Goal: Transaction & Acquisition: Purchase product/service

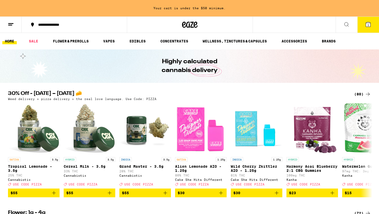
click at [364, 23] on button "1" at bounding box center [368, 25] width 22 height 16
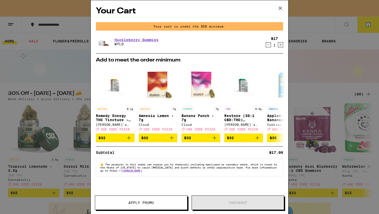
click at [281, 9] on icon at bounding box center [279, 8] width 3 height 3
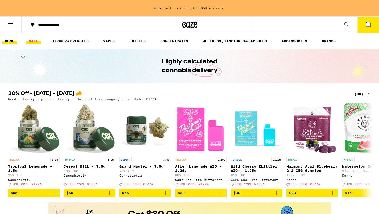
click at [36, 43] on link "SALE" at bounding box center [33, 41] width 14 height 6
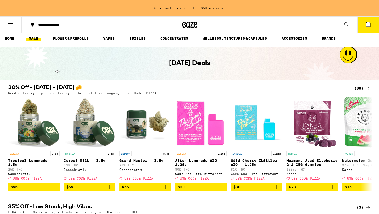
scroll to position [3, 0]
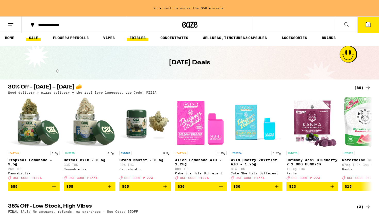
click at [135, 41] on link "EDIBLES" at bounding box center [137, 38] width 21 height 6
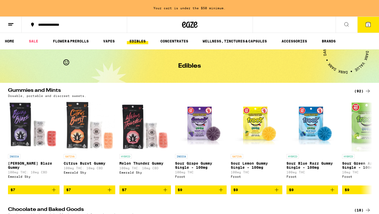
click at [348, 25] on icon at bounding box center [346, 24] width 6 height 6
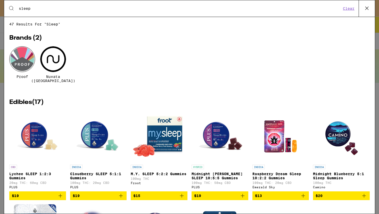
type input "sleep"
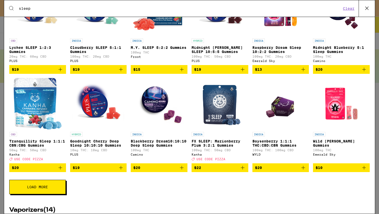
scroll to position [136, 0]
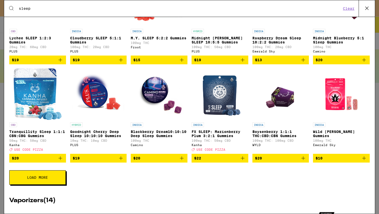
click at [55, 176] on button "Load More" at bounding box center [37, 177] width 56 height 14
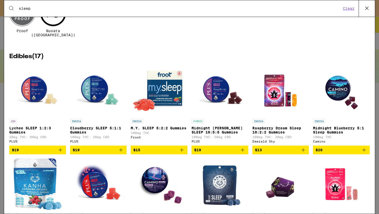
scroll to position [0, 0]
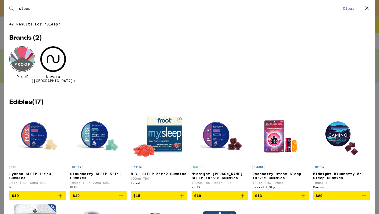
click at [365, 10] on icon at bounding box center [367, 8] width 8 height 8
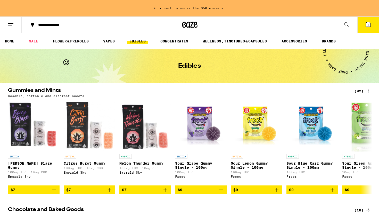
click at [365, 25] on icon at bounding box center [367, 24] width 5 height 5
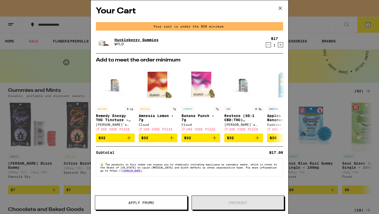
click at [150, 41] on link "Huckleberry Gummies" at bounding box center [136, 40] width 44 height 4
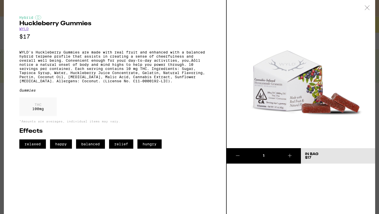
click at [367, 9] on icon at bounding box center [366, 7] width 5 height 5
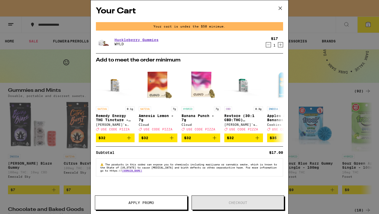
click at [279, 8] on icon at bounding box center [280, 8] width 8 height 8
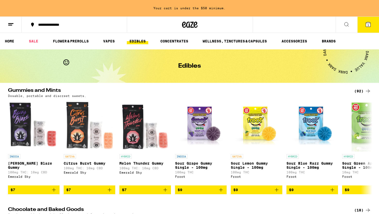
click at [345, 27] on button at bounding box center [346, 25] width 22 height 16
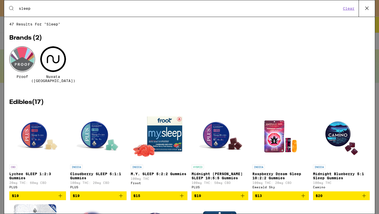
type input "sleep"
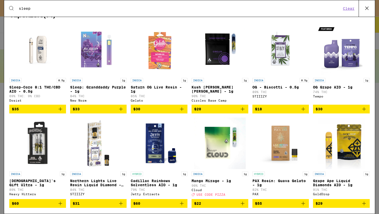
scroll to position [331, 0]
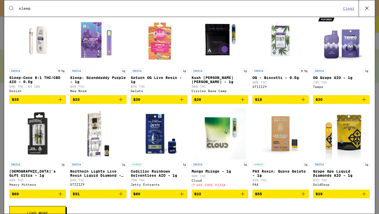
click at [34, 83] on p "Sleep-Core 8:1 THC/CBD AIO - 0.5g" at bounding box center [37, 80] width 57 height 8
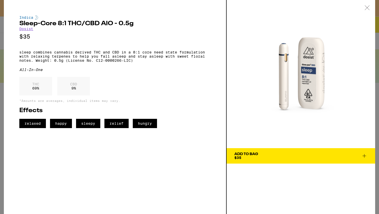
click at [281, 158] on span "Add To Bag $35" at bounding box center [300, 155] width 133 height 7
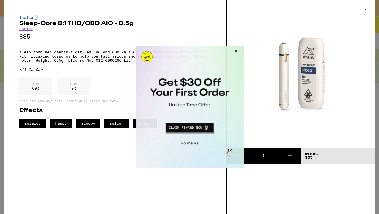
click at [235, 50] on button "Close Modal" at bounding box center [235, 52] width 14 height 12
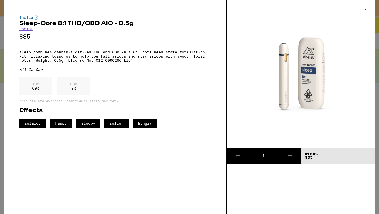
click at [365, 7] on icon at bounding box center [366, 7] width 5 height 5
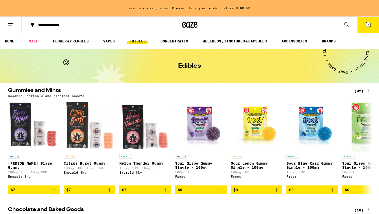
click at [345, 27] on button at bounding box center [346, 25] width 22 height 16
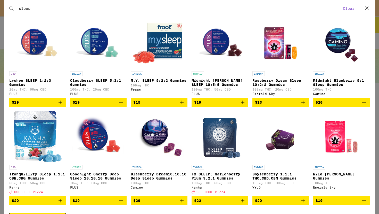
scroll to position [95, 0]
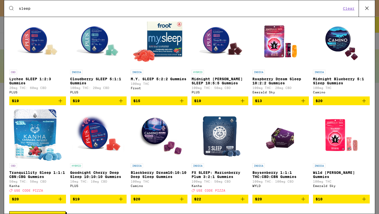
click at [51, 77] on p "Lychee SLEEP 1:2:3 Gummies" at bounding box center [37, 81] width 57 height 8
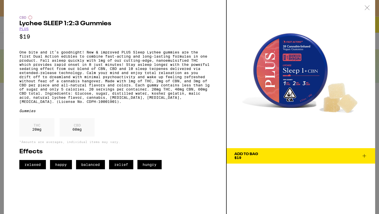
click at [248, 154] on div "Add To Bag" at bounding box center [246, 154] width 24 height 4
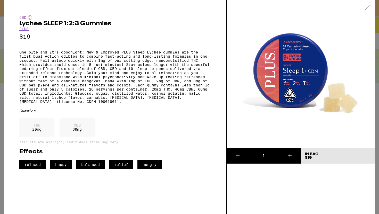
click at [366, 9] on icon at bounding box center [366, 7] width 5 height 5
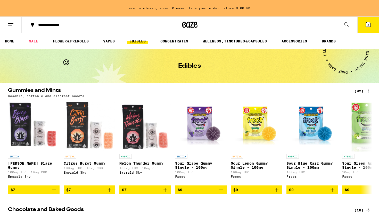
click at [346, 28] on button at bounding box center [346, 25] width 22 height 16
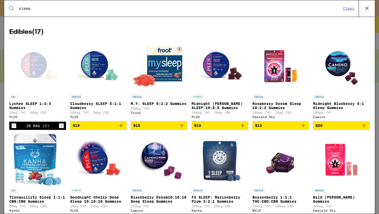
scroll to position [80, 0]
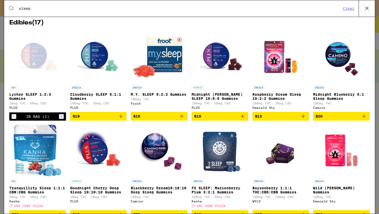
click at [98, 95] on p "Cloudberry SLEEP 5:1:1 Gummies" at bounding box center [98, 96] width 57 height 8
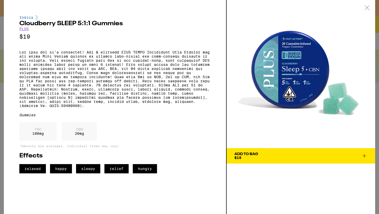
click at [268, 160] on button "Add To Bag $19" at bounding box center [300, 155] width 148 height 15
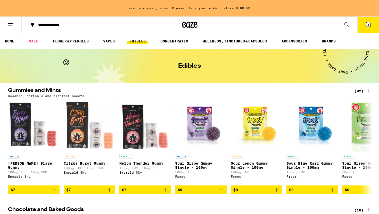
click at [347, 24] on icon at bounding box center [346, 24] width 6 height 6
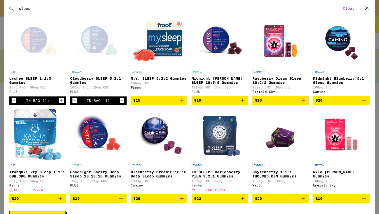
scroll to position [99, 0]
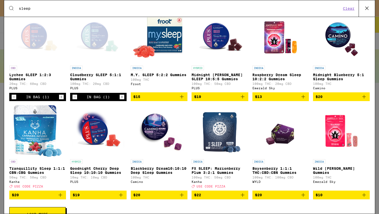
click at [342, 74] on p "Midnight Blueberry 5:1 Sleep Gummies" at bounding box center [341, 77] width 57 height 8
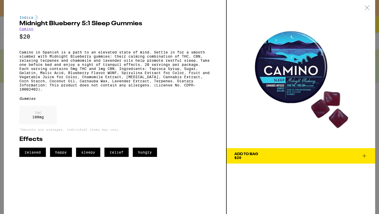
click at [317, 158] on span "Add To Bag $20" at bounding box center [300, 155] width 133 height 7
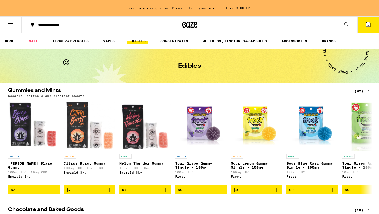
click at [348, 26] on icon at bounding box center [346, 24] width 6 height 6
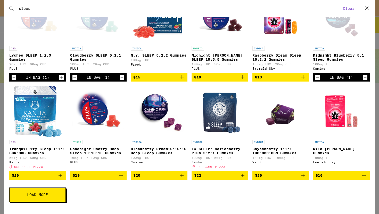
scroll to position [121, 0]
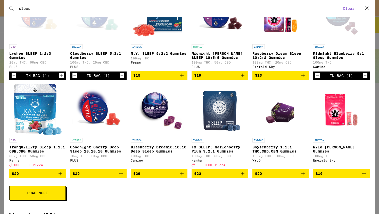
click at [159, 155] on div "INDICA Blackberry Dream10:10:10 Deep Sleep Gummies 100mg THC Camino" at bounding box center [159, 152] width 57 height 29
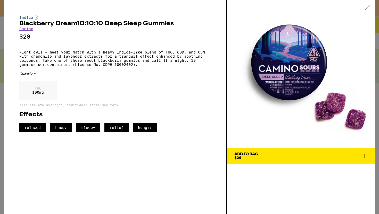
click at [367, 9] on icon at bounding box center [366, 7] width 5 height 5
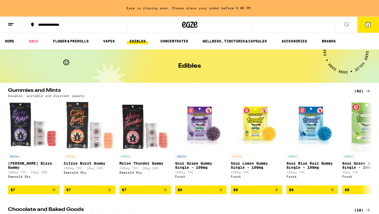
click at [341, 25] on button at bounding box center [346, 25] width 22 height 16
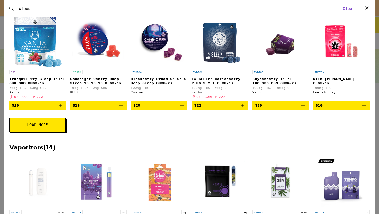
scroll to position [191, 0]
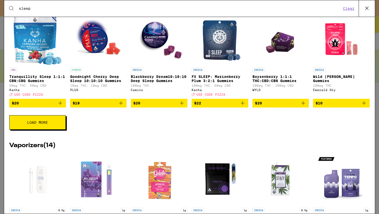
click at [290, 82] on p "Boysenberry 1:1:1 THC:CBD:CBN Gummies" at bounding box center [280, 79] width 57 height 8
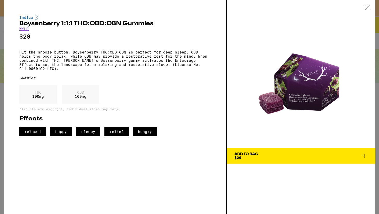
click at [308, 157] on span "Add To Bag $20" at bounding box center [300, 155] width 133 height 7
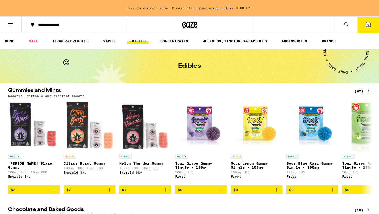
click at [367, 25] on span "6" at bounding box center [368, 24] width 2 height 3
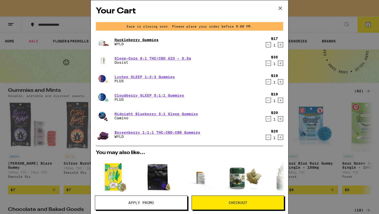
click at [155, 39] on link "Huckleberry Gummies" at bounding box center [136, 40] width 44 height 4
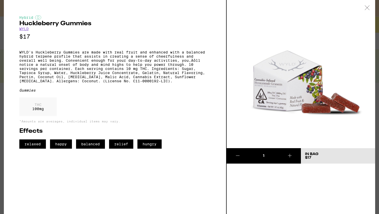
click at [365, 8] on icon at bounding box center [366, 7] width 5 height 5
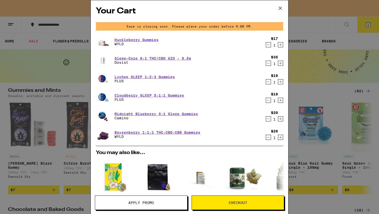
click at [268, 46] on icon "Decrement" at bounding box center [268, 45] width 5 height 6
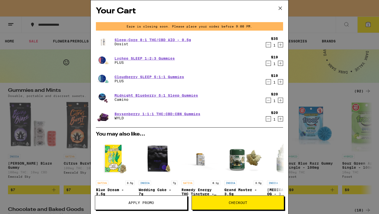
click at [280, 7] on icon at bounding box center [280, 8] width 8 height 8
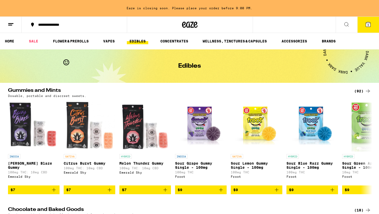
click at [367, 24] on span "5" at bounding box center [368, 24] width 2 height 3
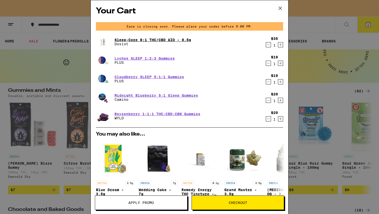
click at [141, 40] on link "Sleep-Core 8:1 THC/CBD AIO - 0.5g" at bounding box center [152, 40] width 76 height 4
click at [122, 58] on link "Lychee SLEEP 1:2:3 Gummies" at bounding box center [144, 58] width 60 height 4
click at [123, 76] on link "Cloudberry SLEEP 5:1:1 Gummies" at bounding box center [149, 77] width 70 height 4
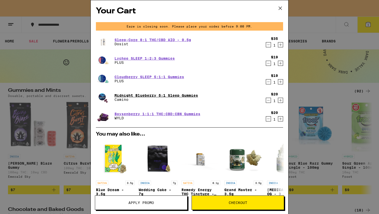
click at [125, 94] on link "Midnight Blueberry 5:1 Sleep Gummies" at bounding box center [155, 95] width 83 height 4
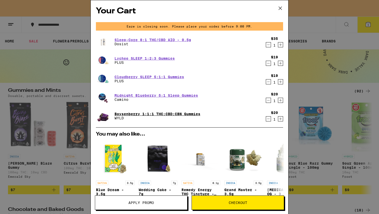
click at [125, 112] on link "Boysenberry 1:1:1 THC:CBD:CBN Gummies" at bounding box center [157, 114] width 86 height 4
click at [144, 113] on link "Boysenberry 1:1:1 THC:CBD:CBN Gummies" at bounding box center [157, 114] width 86 height 4
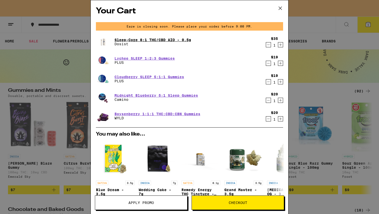
click at [133, 39] on link "Sleep-Core 8:1 THC/CBD AIO - 0.5g" at bounding box center [152, 40] width 76 height 4
click at [123, 59] on link "Lychee SLEEP 1:2:3 Gummies" at bounding box center [144, 58] width 60 height 4
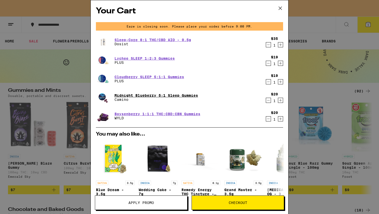
click at [130, 95] on link "Midnight Blueberry 5:1 Sleep Gummies" at bounding box center [155, 95] width 83 height 4
click at [123, 76] on link "Cloudberry SLEEP 5:1:1 Gummies" at bounding box center [149, 77] width 70 height 4
click at [298, 97] on div "Your Cart Eaze is closing soon. Please place your order before 9:00 PM. Sleep-C…" at bounding box center [189, 107] width 379 height 214
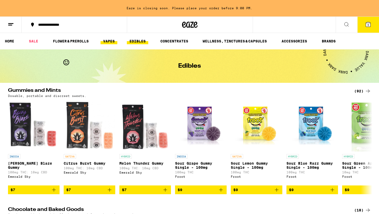
click at [113, 41] on link "VAPES" at bounding box center [108, 41] width 17 height 6
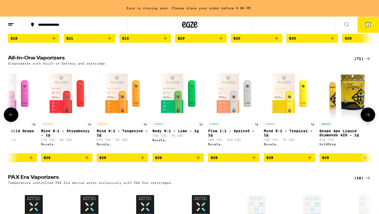
scroll to position [0, 246]
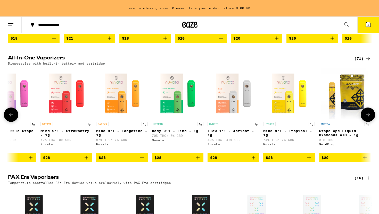
click at [271, 134] on p "Mind 9:1 - Tropical - 1g" at bounding box center [288, 133] width 51 height 8
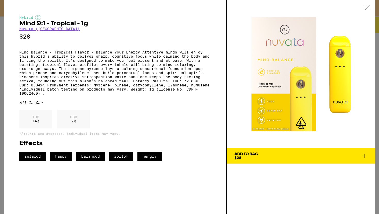
click at [365, 156] on icon at bounding box center [364, 156] width 4 height 4
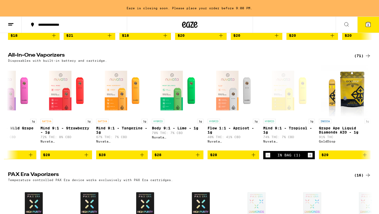
scroll to position [151, 0]
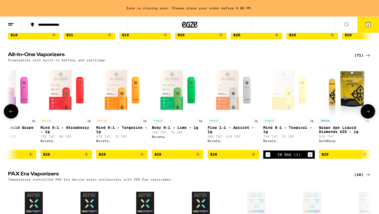
click at [119, 132] on p "Mind 9:1 - Tangerine - 1g" at bounding box center [121, 130] width 51 height 8
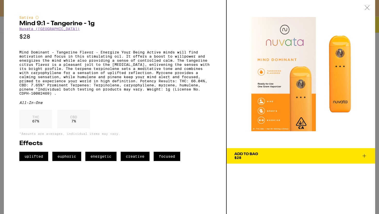
click at [364, 156] on icon at bounding box center [364, 156] width 6 height 6
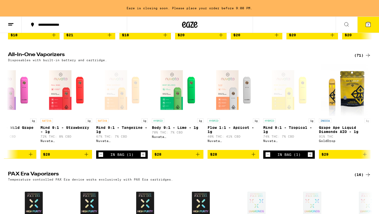
click at [368, 24] on span "7" at bounding box center [368, 24] width 2 height 3
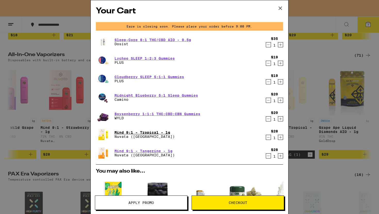
click at [125, 134] on link "Mind 9:1 - Tropical - 1g" at bounding box center [144, 133] width 60 height 4
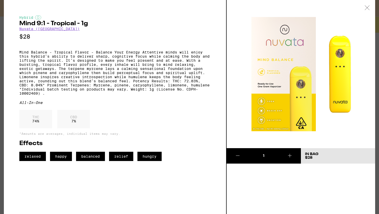
click at [367, 8] on icon at bounding box center [366, 7] width 4 height 4
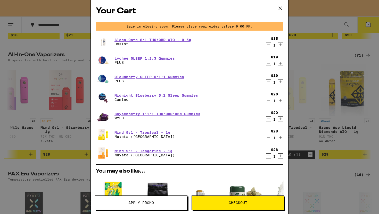
click at [268, 137] on icon "Decrement" at bounding box center [268, 137] width 5 height 6
